Goal: Complete application form: Complete application form

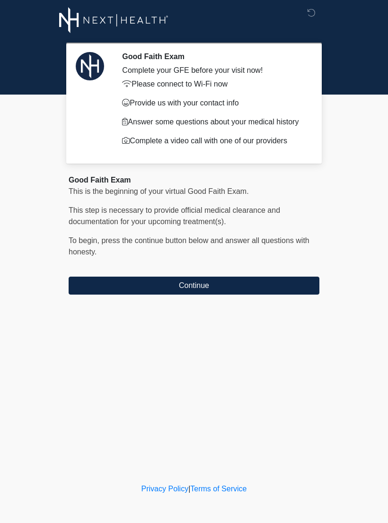
click at [125, 283] on button "Continue" at bounding box center [194, 286] width 251 height 18
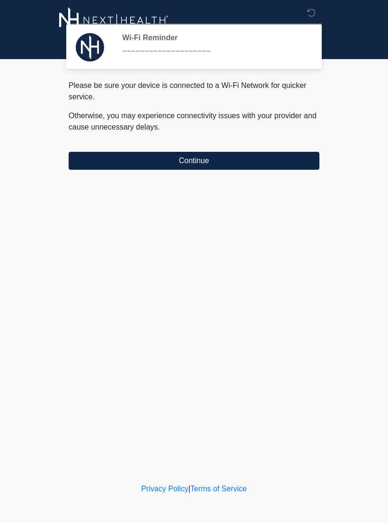
click at [110, 161] on button "Continue" at bounding box center [194, 161] width 251 height 18
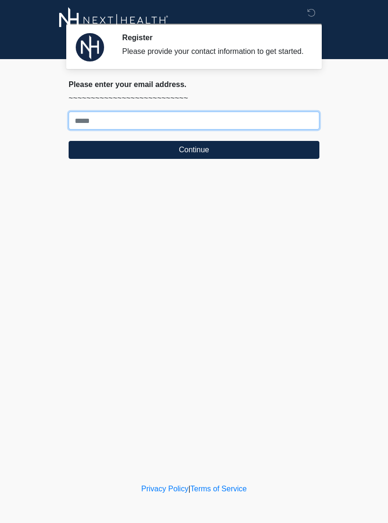
click at [116, 130] on input "Where should we email your treatment plan?" at bounding box center [194, 121] width 251 height 18
type input "**********"
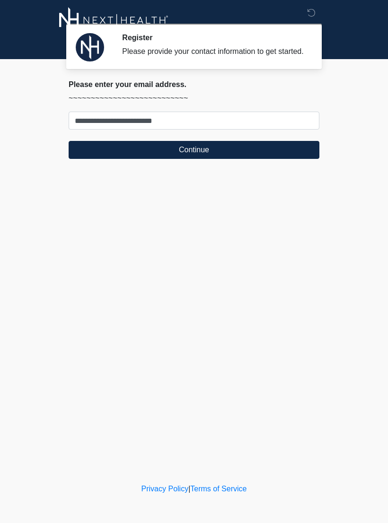
click at [217, 159] on button "Continue" at bounding box center [194, 150] width 251 height 18
click at [195, 159] on button "Continue" at bounding box center [194, 150] width 251 height 18
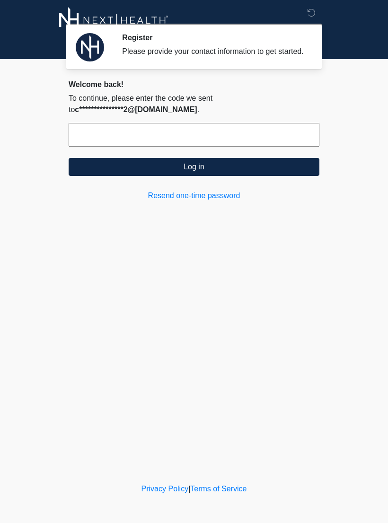
click at [104, 146] on input "text" at bounding box center [194, 135] width 251 height 24
type input "******"
click at [198, 176] on button "Log in" at bounding box center [194, 167] width 251 height 18
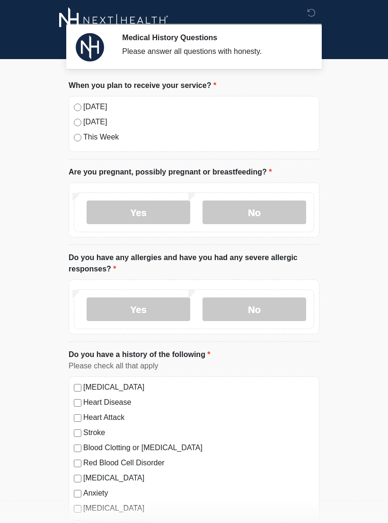
click at [255, 212] on label "No" at bounding box center [254, 213] width 104 height 24
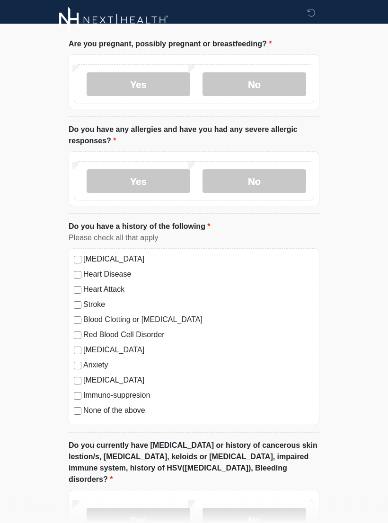
scroll to position [127, 0]
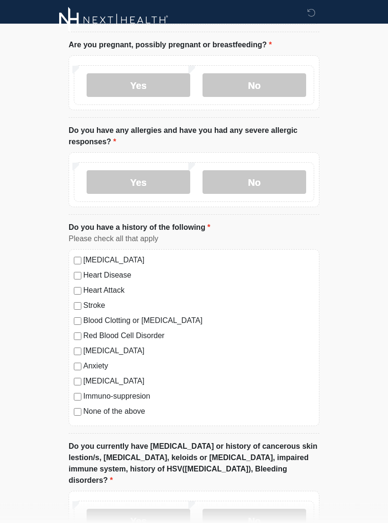
click at [262, 188] on label "No" at bounding box center [254, 183] width 104 height 24
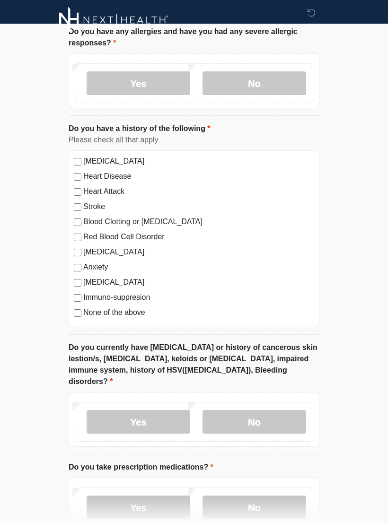
scroll to position [244, 0]
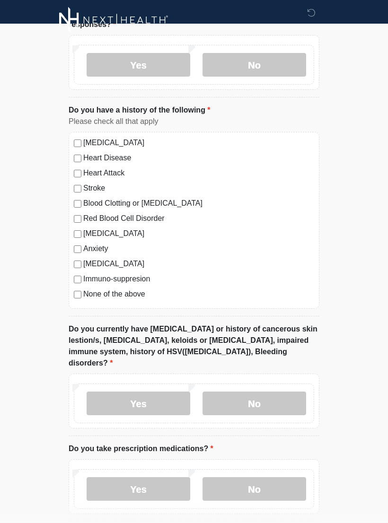
click at [251, 395] on label "No" at bounding box center [254, 404] width 104 height 24
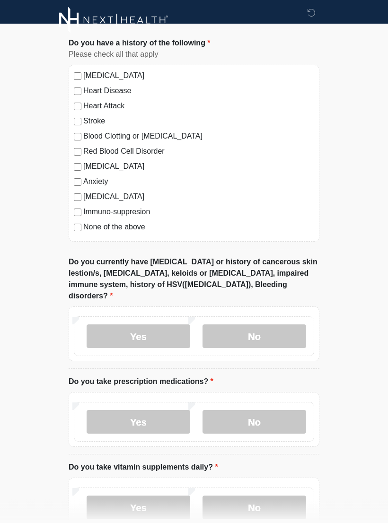
click at [261, 411] on label "No" at bounding box center [254, 423] width 104 height 24
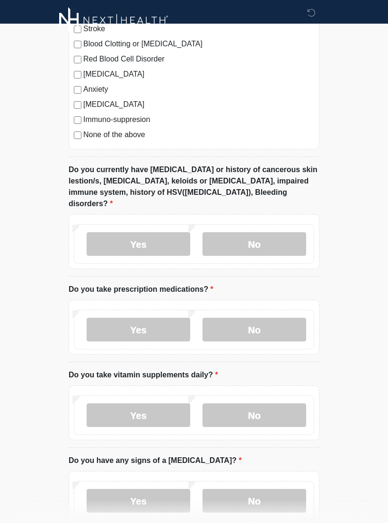
scroll to position [405, 0]
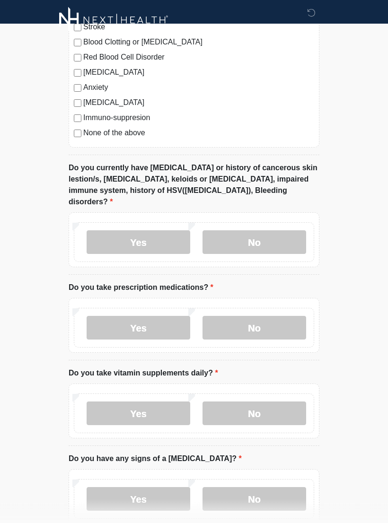
click at [150, 408] on label "Yes" at bounding box center [139, 414] width 104 height 24
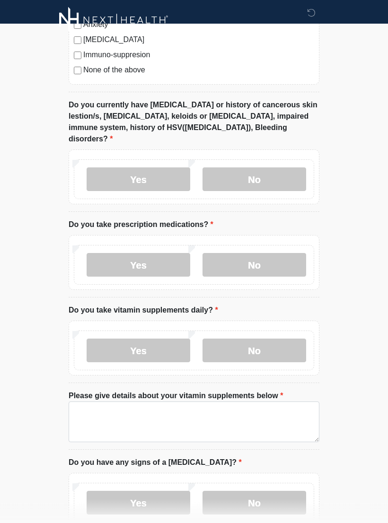
click at [268, 339] on label "No" at bounding box center [254, 351] width 104 height 24
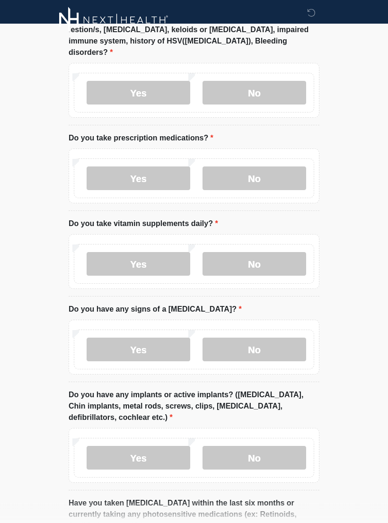
scroll to position [556, 0]
click at [259, 337] on label "No" at bounding box center [254, 349] width 104 height 24
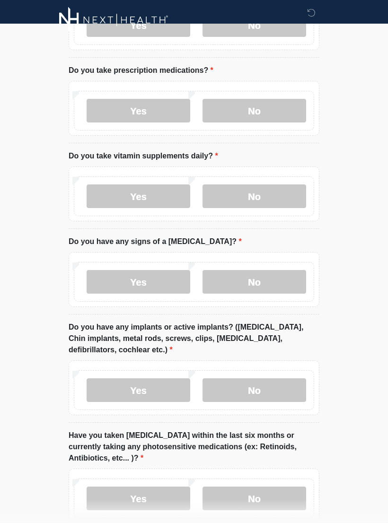
click at [261, 379] on label "No" at bounding box center [254, 391] width 104 height 24
click at [250, 487] on label "No" at bounding box center [254, 499] width 104 height 24
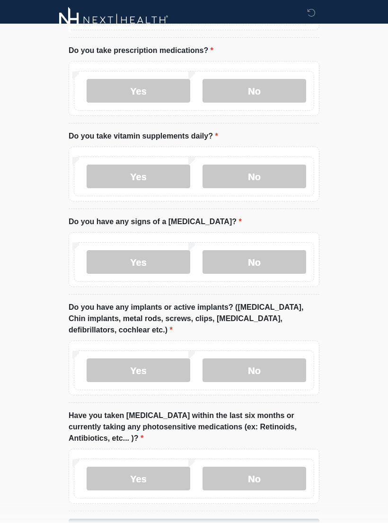
scroll to position [679, 0]
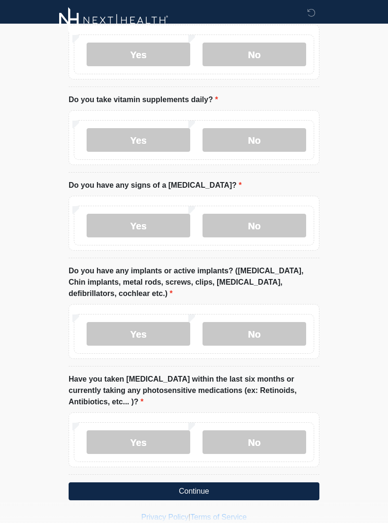
click at [204, 483] on button "Continue" at bounding box center [194, 492] width 251 height 18
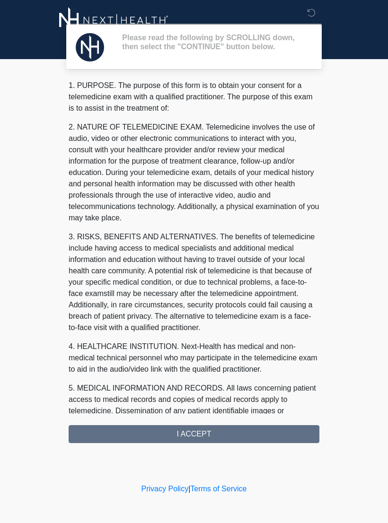
scroll to position [0, 0]
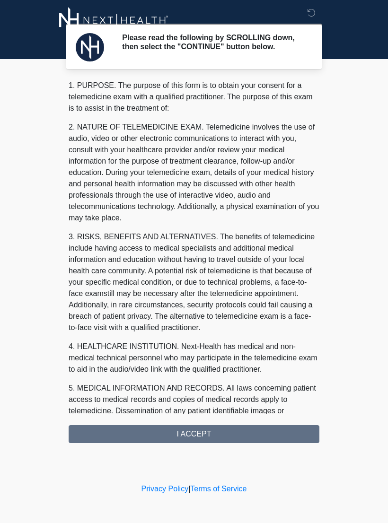
click at [211, 443] on div "1. PURPOSE. The purpose of this form is to obtain your consent for a telemedici…" at bounding box center [194, 261] width 251 height 363
click at [198, 436] on div "1. PURPOSE. The purpose of this form is to obtain your consent for a telemedici…" at bounding box center [194, 261] width 251 height 363
click at [189, 441] on div "1. PURPOSE. The purpose of this form is to obtain your consent for a telemedici…" at bounding box center [194, 261] width 251 height 363
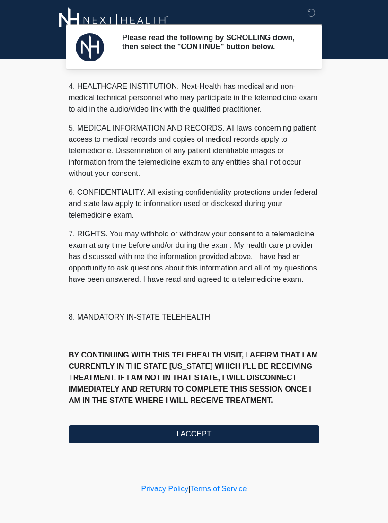
scroll to position [272, 0]
click at [209, 441] on button "I ACCEPT" at bounding box center [194, 434] width 251 height 18
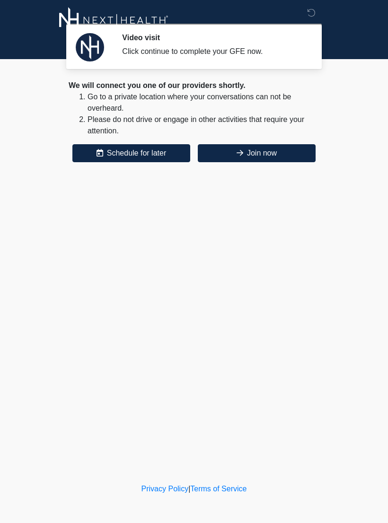
click at [274, 154] on button "Join now" at bounding box center [257, 153] width 118 height 18
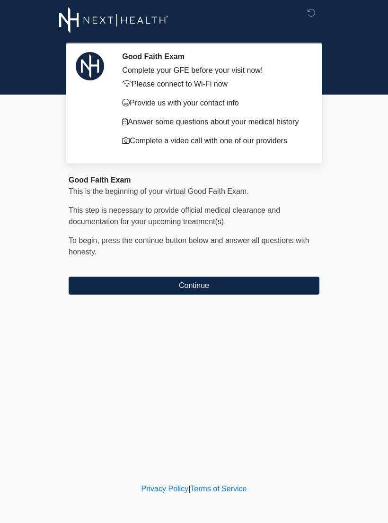
click at [151, 291] on button "Continue" at bounding box center [194, 286] width 251 height 18
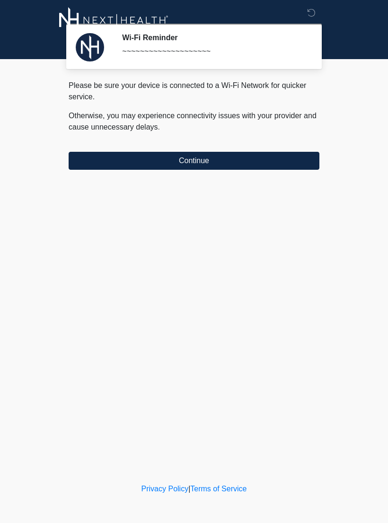
click at [141, 154] on button "Continue" at bounding box center [194, 161] width 251 height 18
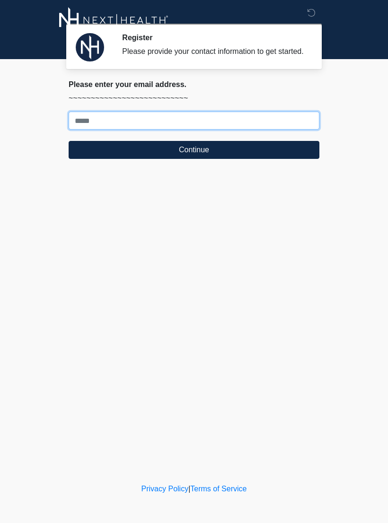
click at [215, 130] on input "Where should we email your treatment plan?" at bounding box center [194, 121] width 251 height 18
type input "**********"
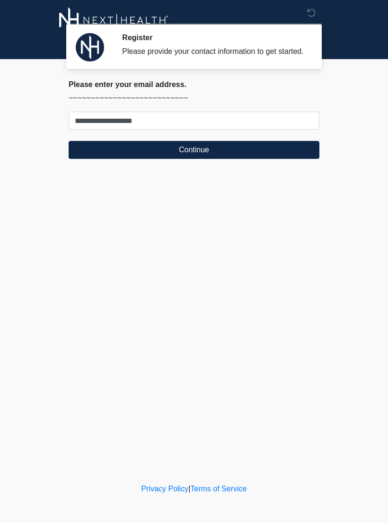
click at [242, 159] on button "Continue" at bounding box center [194, 150] width 251 height 18
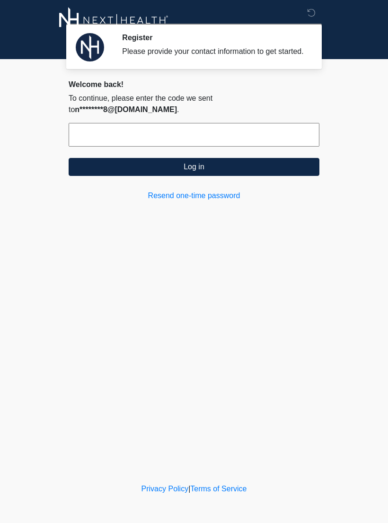
click at [229, 125] on input "text" at bounding box center [194, 135] width 251 height 24
type input "******"
click at [250, 160] on button "Log in" at bounding box center [194, 167] width 251 height 18
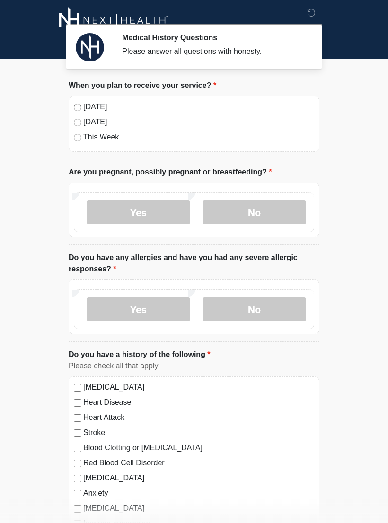
click at [270, 215] on label "No" at bounding box center [254, 213] width 104 height 24
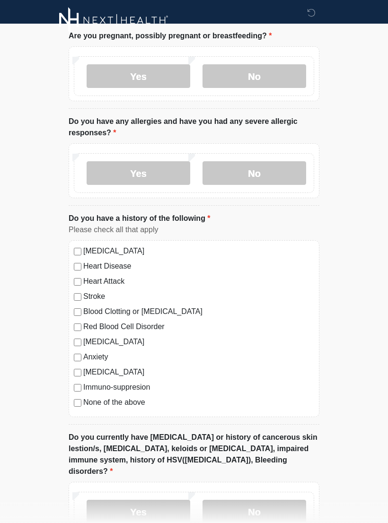
click at [279, 159] on div "Yes No" at bounding box center [194, 173] width 240 height 40
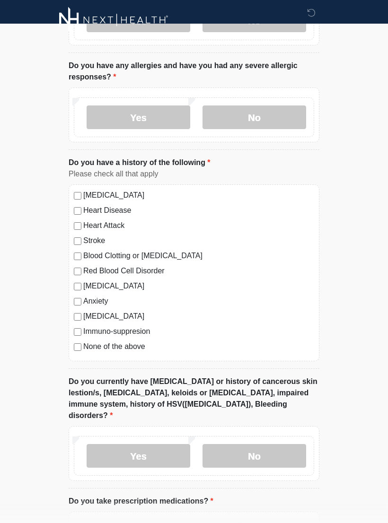
click at [275, 120] on label "No" at bounding box center [254, 118] width 104 height 24
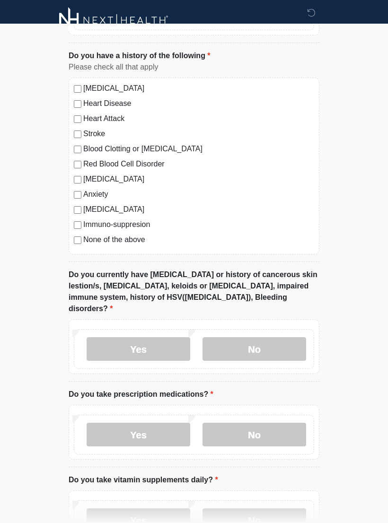
scroll to position [302, 0]
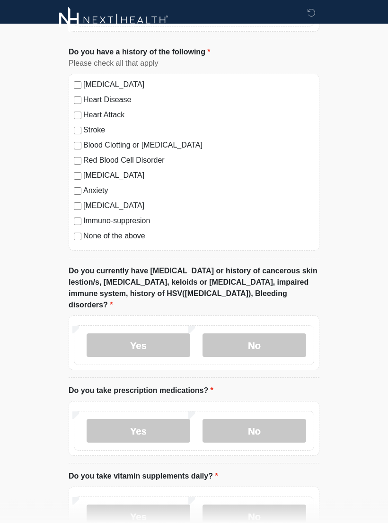
click at [81, 217] on div "Immuno-suppresion" at bounding box center [194, 221] width 240 height 11
click at [74, 231] on div "None of the above" at bounding box center [194, 236] width 240 height 11
click at [86, 221] on label "Immuno-suppresion" at bounding box center [198, 221] width 231 height 11
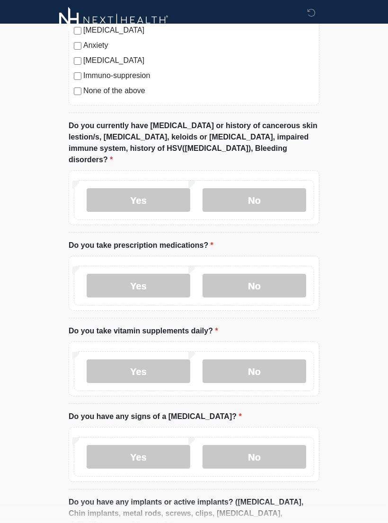
click at [276, 190] on label "No" at bounding box center [254, 201] width 104 height 24
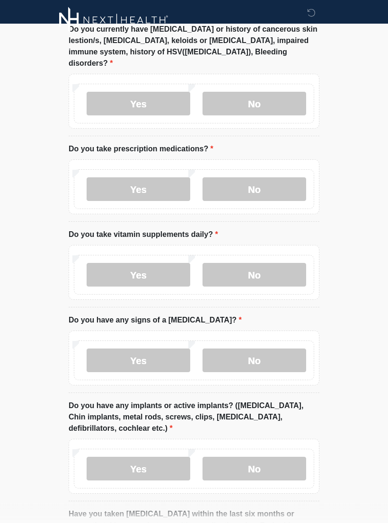
scroll to position [545, 0]
click at [157, 177] on label "Yes" at bounding box center [139, 189] width 104 height 24
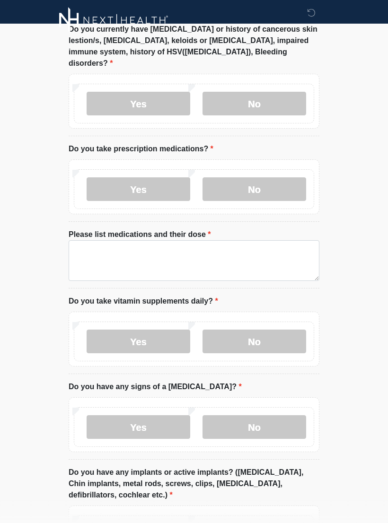
click at [254, 177] on label "No" at bounding box center [254, 189] width 104 height 24
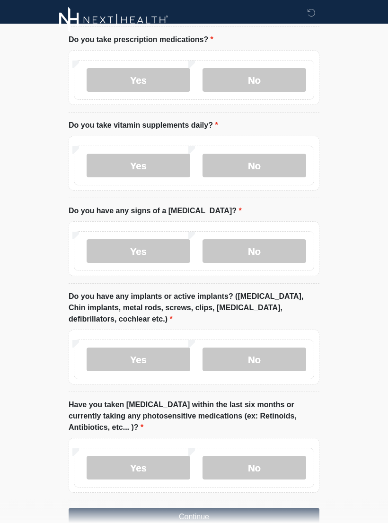
scroll to position [654, 0]
click at [162, 154] on label "Yes" at bounding box center [139, 166] width 104 height 24
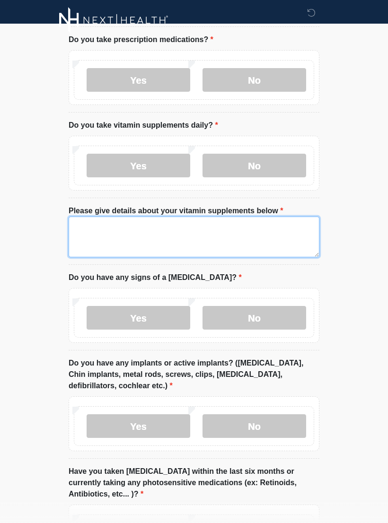
click at [156, 217] on textarea "Please give details about your vitamin supplements below" at bounding box center [194, 237] width 251 height 41
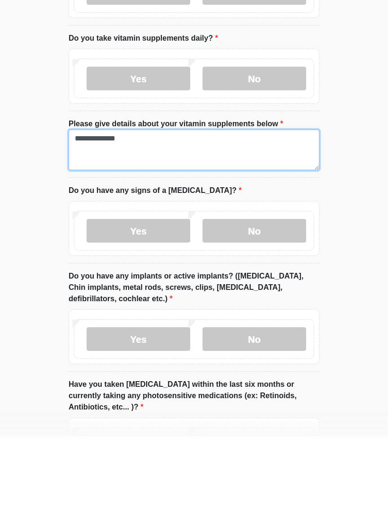
type textarea "**********"
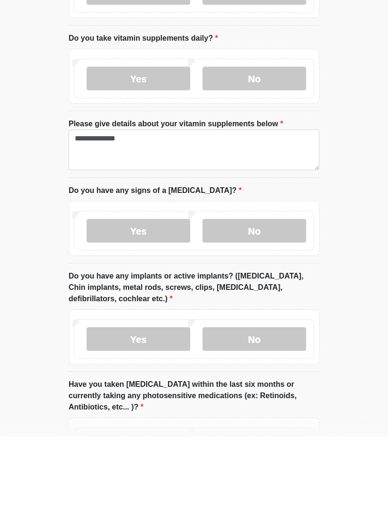
click at [271, 306] on label "No" at bounding box center [254, 318] width 104 height 24
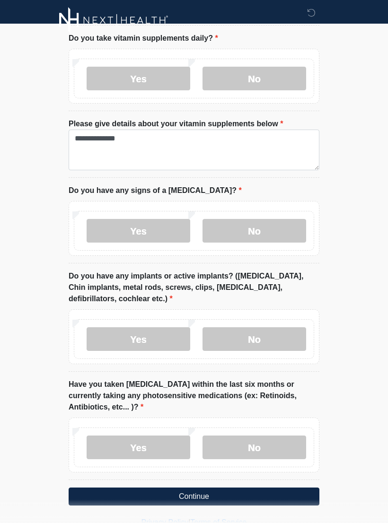
scroll to position [746, 0]
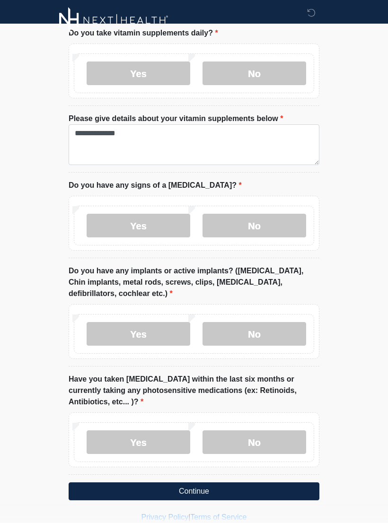
click at [272, 322] on label "No" at bounding box center [254, 334] width 104 height 24
click at [267, 431] on label "No" at bounding box center [254, 443] width 104 height 24
click at [284, 483] on button "Continue" at bounding box center [194, 492] width 251 height 18
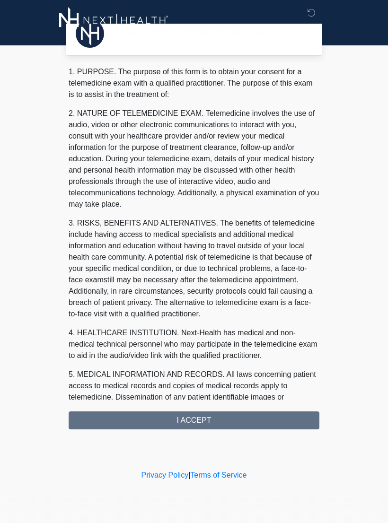
scroll to position [0, 0]
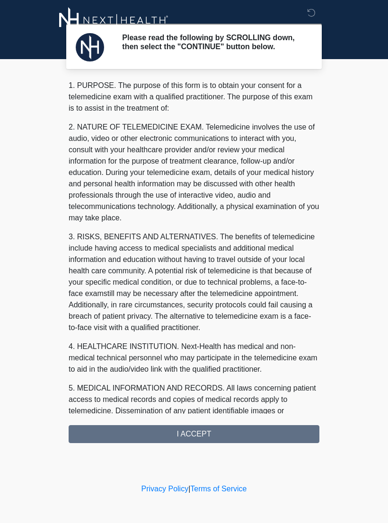
click at [252, 442] on div "1. PURPOSE. The purpose of this form is to obtain your consent for a telemedici…" at bounding box center [194, 261] width 251 height 363
click at [233, 440] on div "1. PURPOSE. The purpose of this form is to obtain your consent for a telemedici…" at bounding box center [194, 261] width 251 height 363
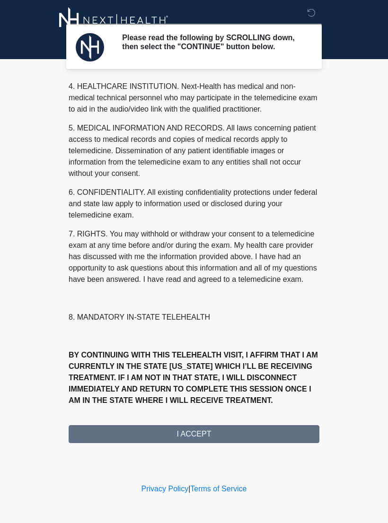
scroll to position [272, 0]
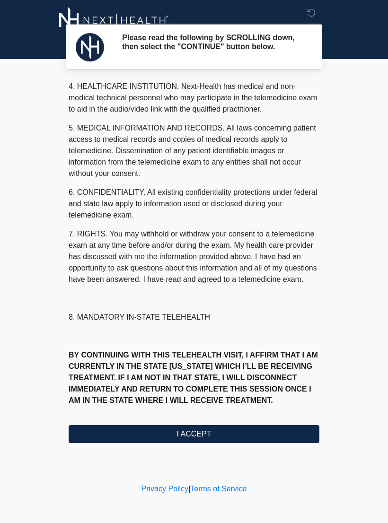
click at [234, 440] on button "I ACCEPT" at bounding box center [194, 434] width 251 height 18
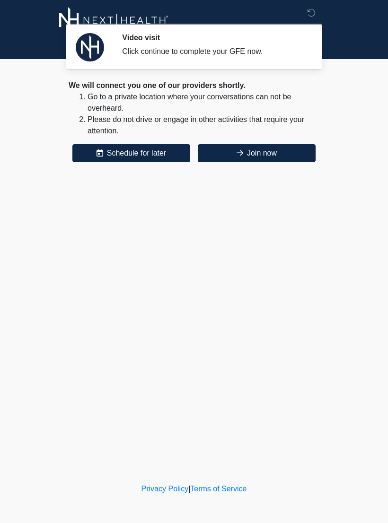
click at [276, 152] on button "Join now" at bounding box center [257, 153] width 118 height 18
